Goal: Navigation & Orientation: Find specific page/section

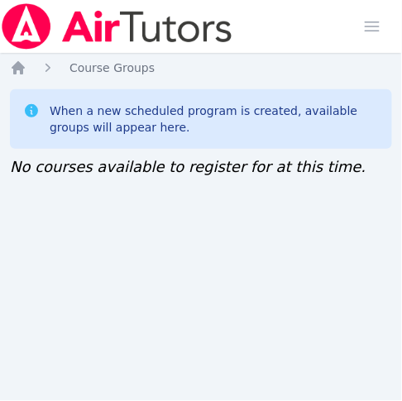
click at [12, 232] on div "Home Sessions Study Groups Students Messages Open user menu [PERSON_NAME] ([PER…" at bounding box center [201, 200] width 402 height 401
